Goal: Check status: Check status

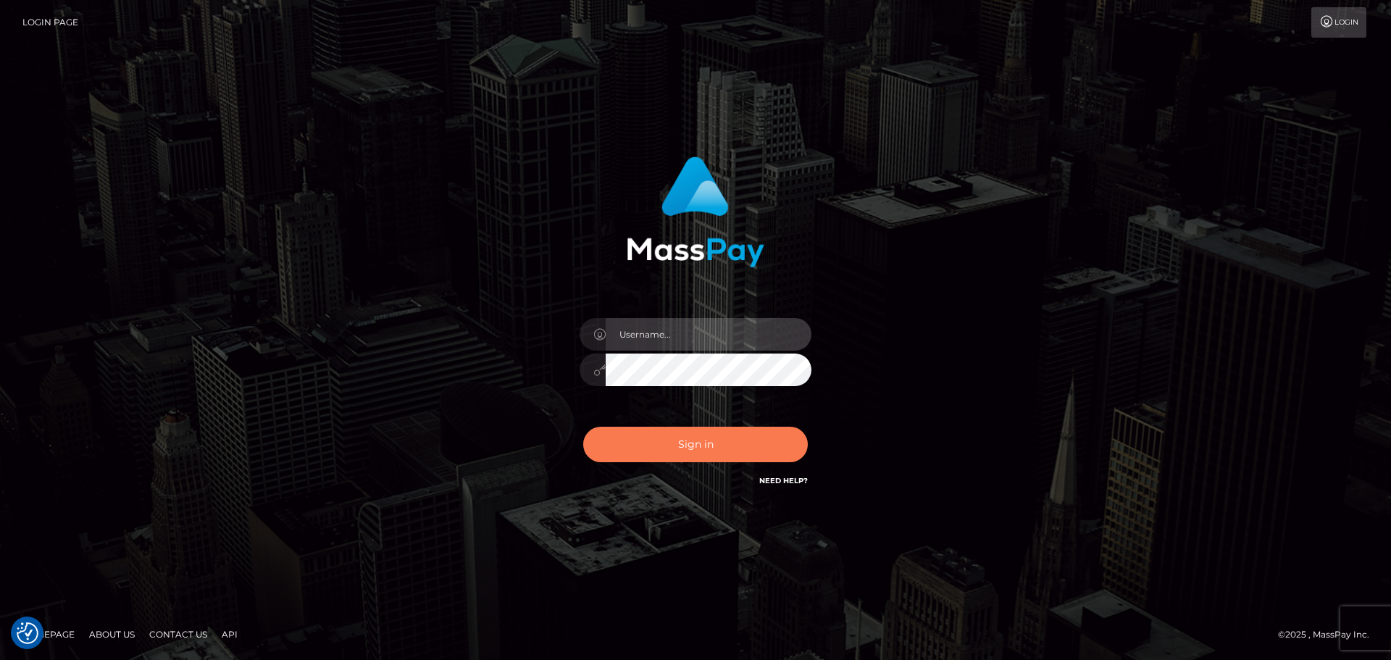
type input "Bedis"
click at [709, 458] on button "Sign in" at bounding box center [695, 445] width 225 height 36
type input "Bedis"
click at [709, 458] on button "Sign in" at bounding box center [695, 445] width 225 height 36
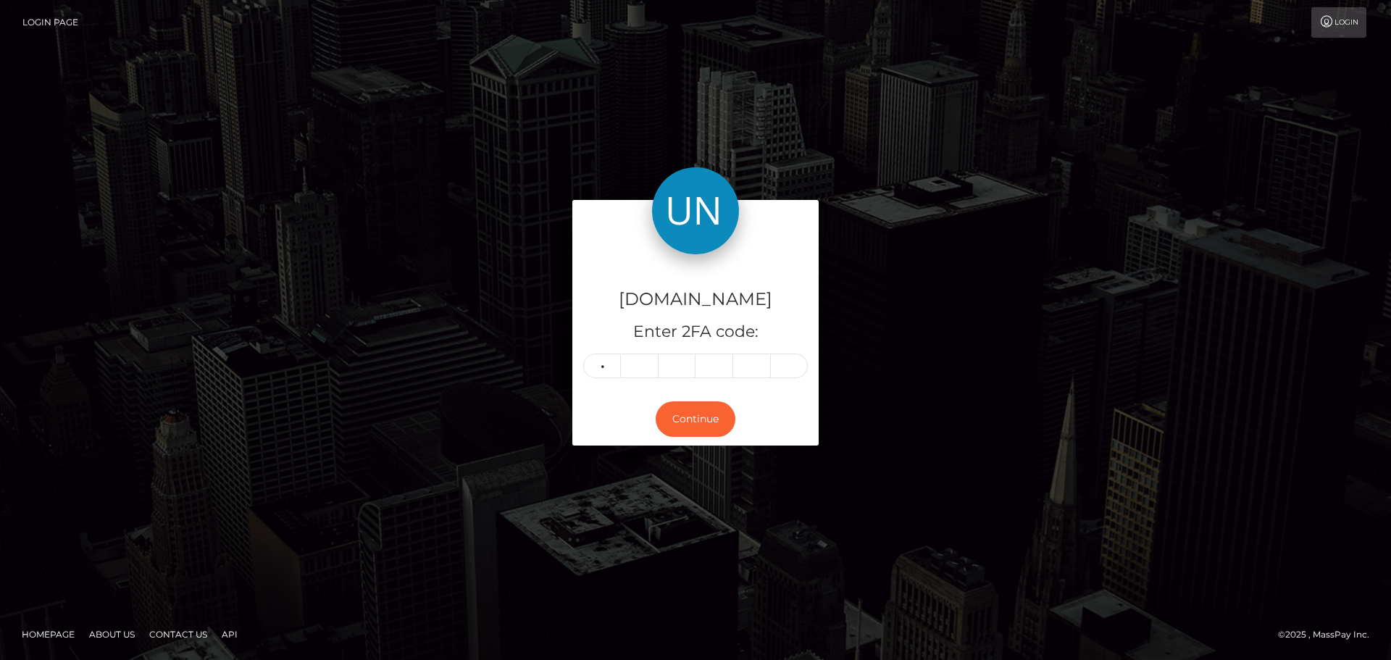
type input "4"
type input "3"
type input "8"
type input "5"
type input "4"
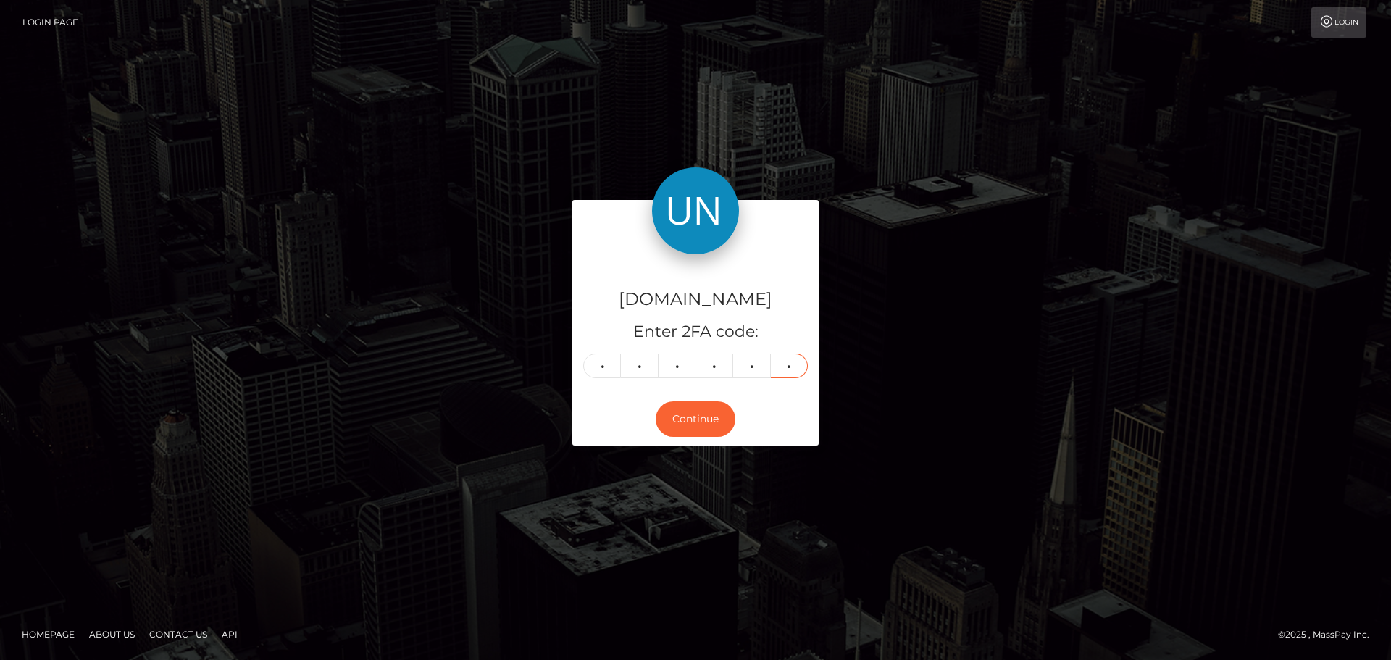
type input "7"
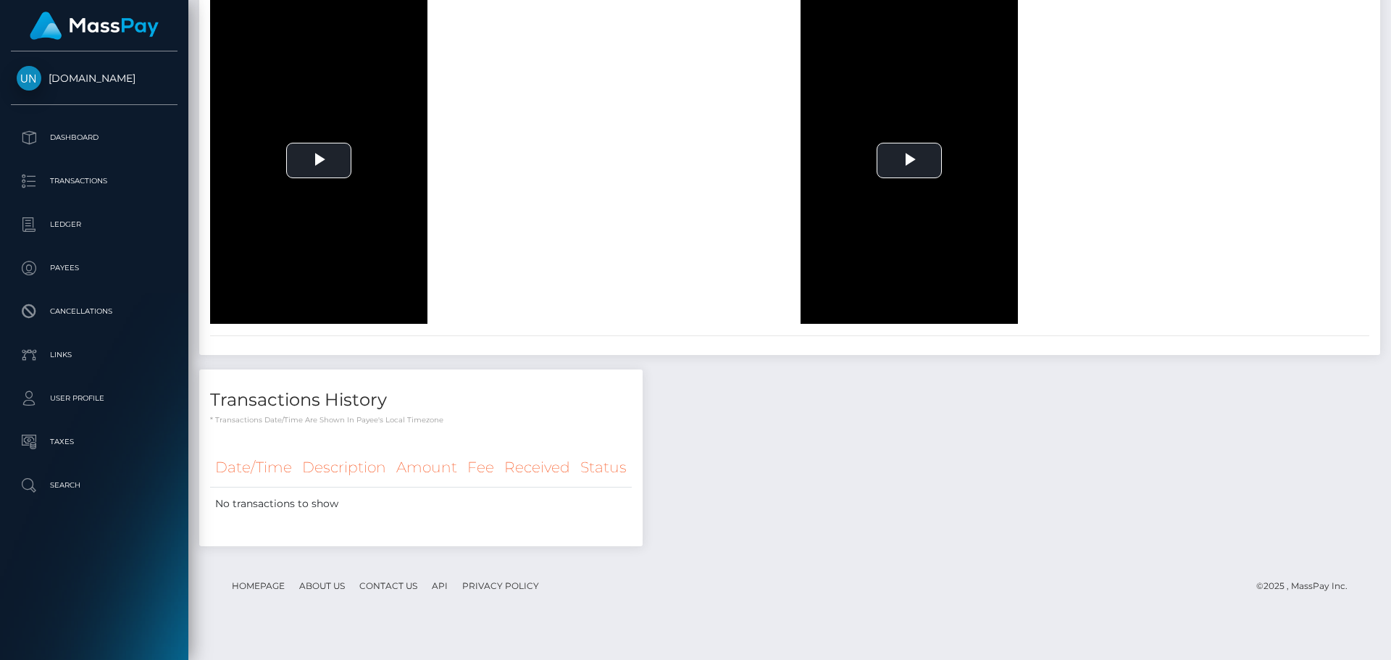
scroll to position [2220, 0]
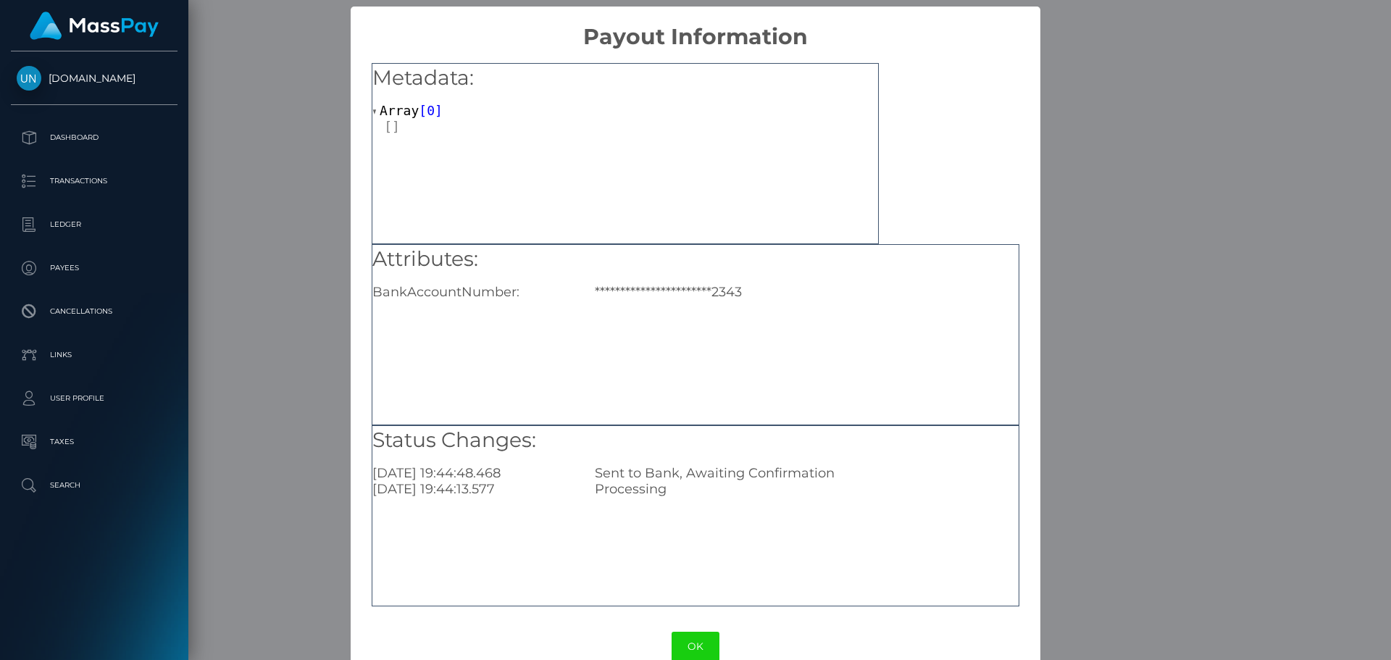
click at [1063, 239] on div "**********" at bounding box center [695, 330] width 1391 height 660
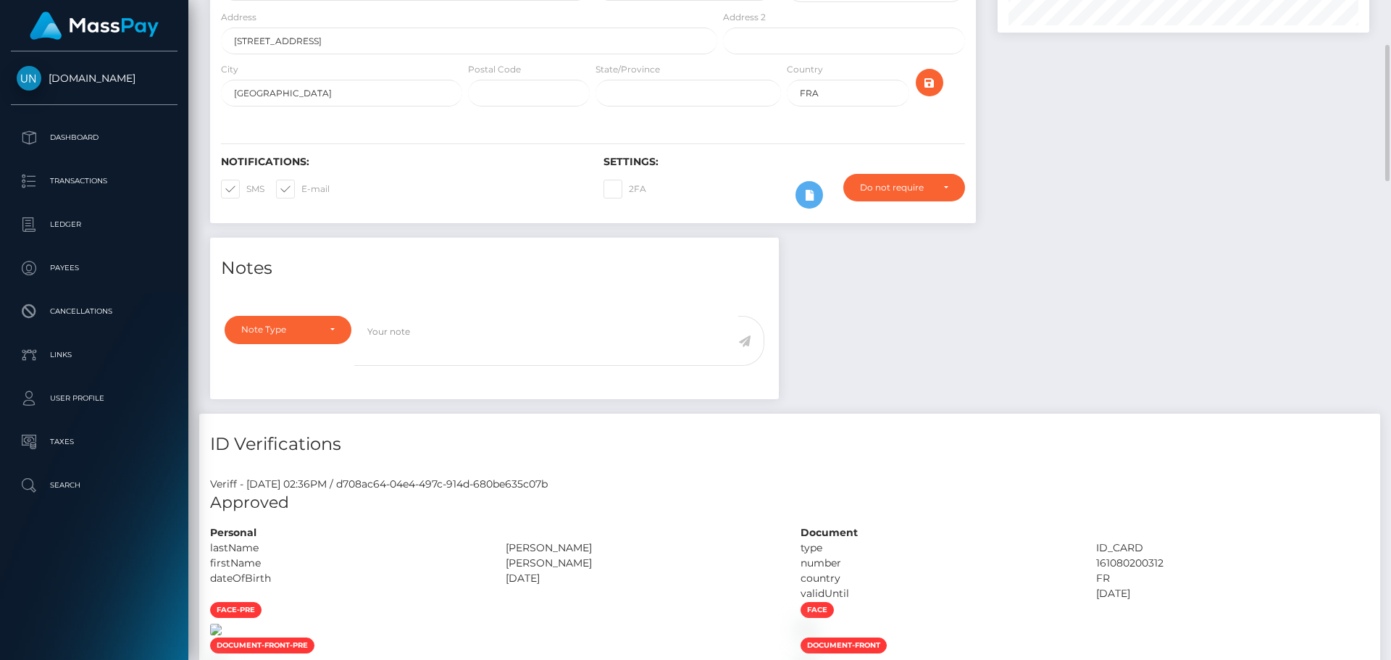
scroll to position [0, 0]
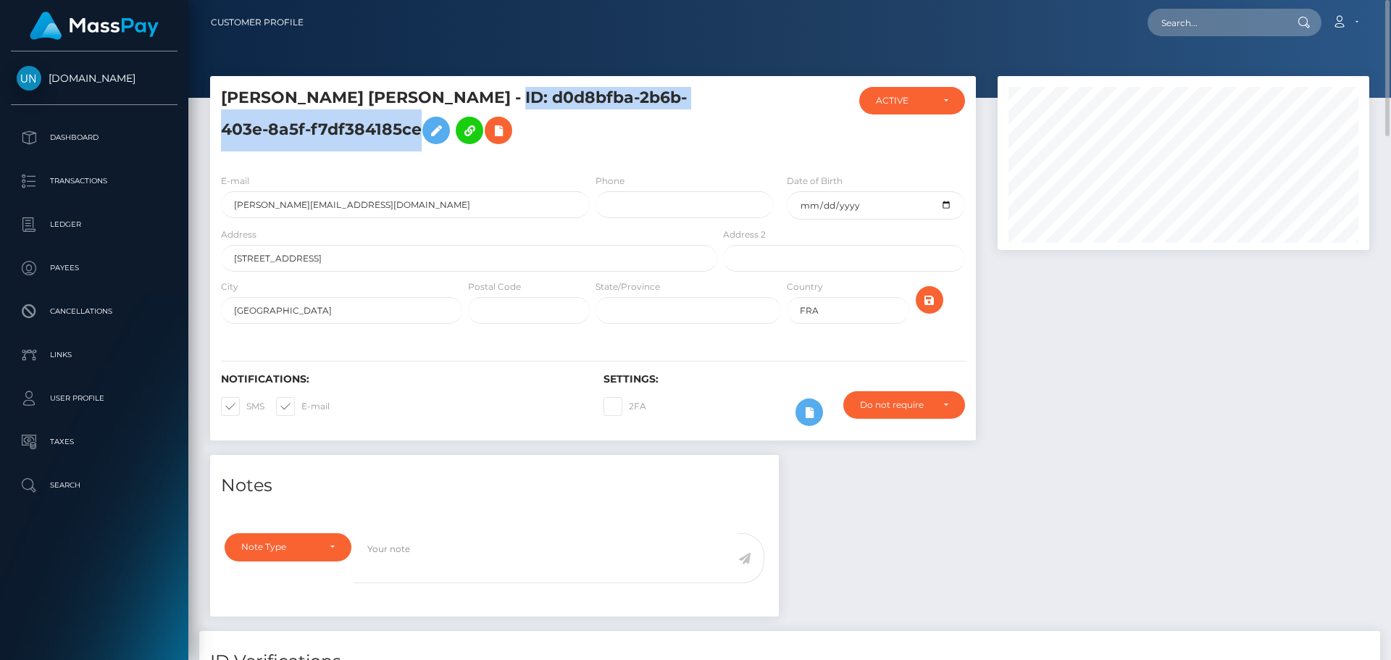
drag, startPoint x: 514, startPoint y: 93, endPoint x: 420, endPoint y: 135, distance: 102.5
click at [420, 135] on h5 "[PERSON_NAME] [PERSON_NAME] - ID: d0d8bfba-2b6b-403e-8a5f-f7df384185ce" at bounding box center [465, 119] width 488 height 64
copy h5 "ID: d0d8bfba-2b6b-403e-8a5f-f7df384185ce"
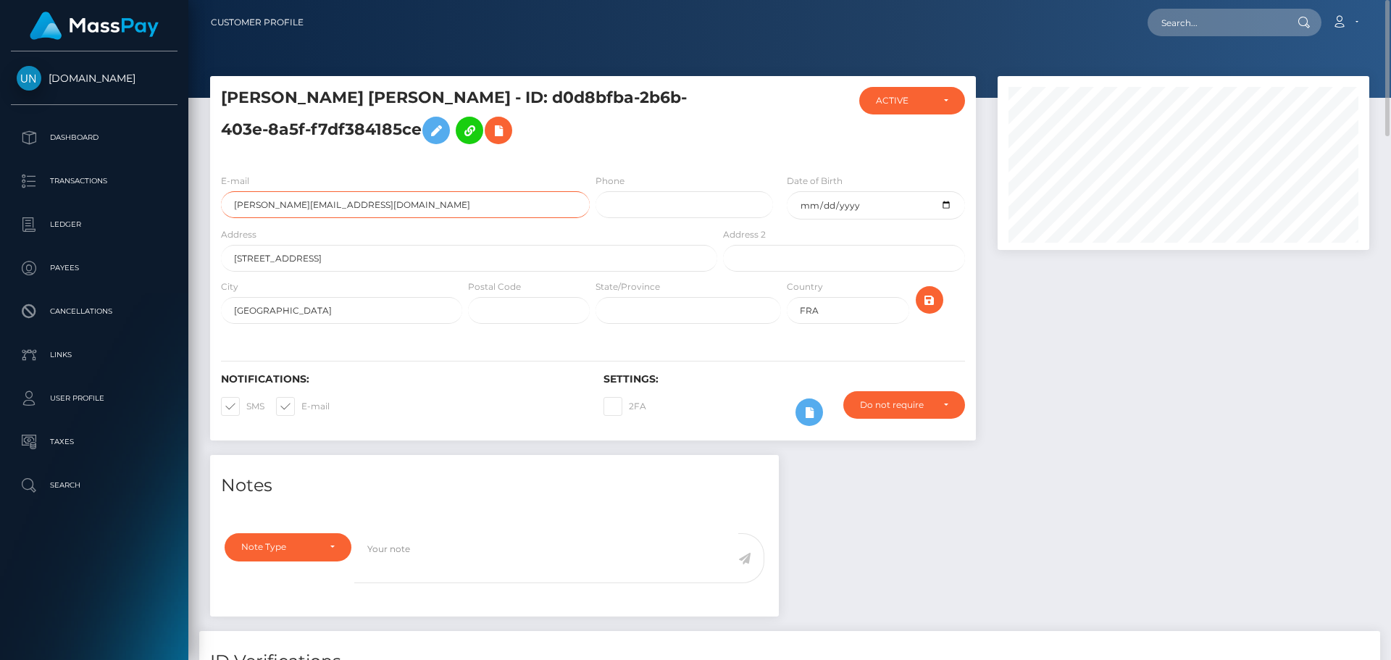
click at [383, 203] on input "[PERSON_NAME][EMAIL_ADDRESS][DOMAIN_NAME]" at bounding box center [405, 204] width 369 height 27
